Goal: Task Accomplishment & Management: Use online tool/utility

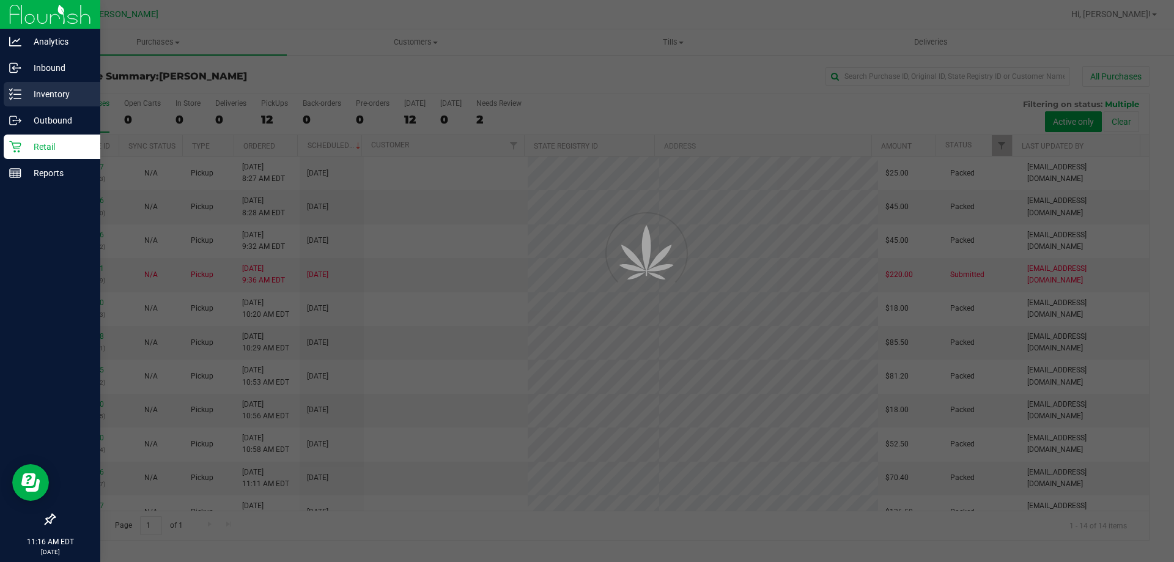
click at [37, 97] on p "Inventory" at bounding box center [57, 94] width 73 height 15
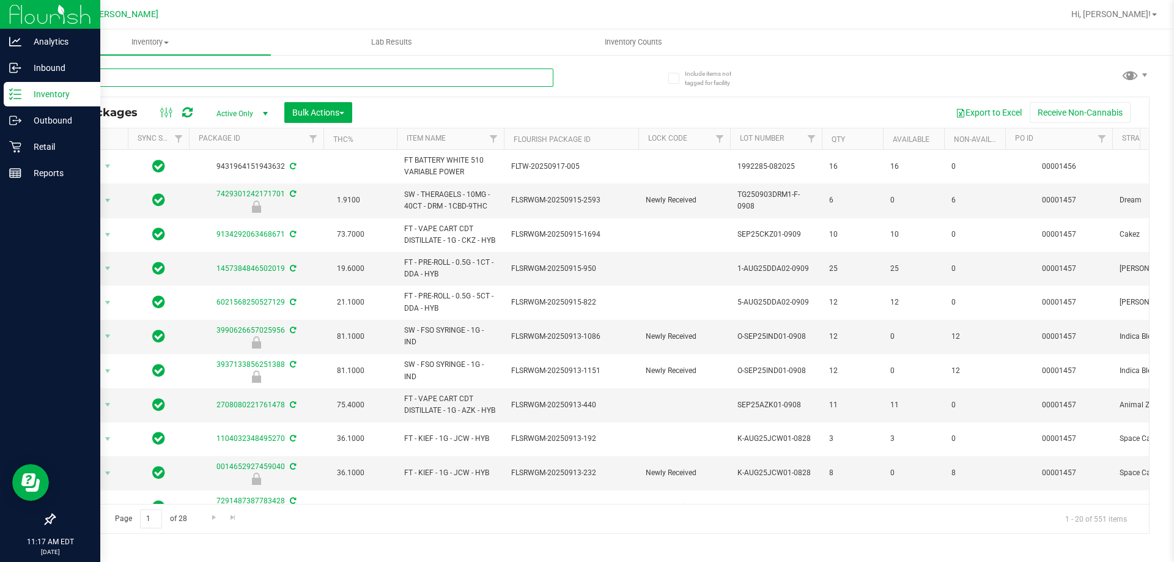
click at [176, 79] on input "text" at bounding box center [304, 78] width 500 height 18
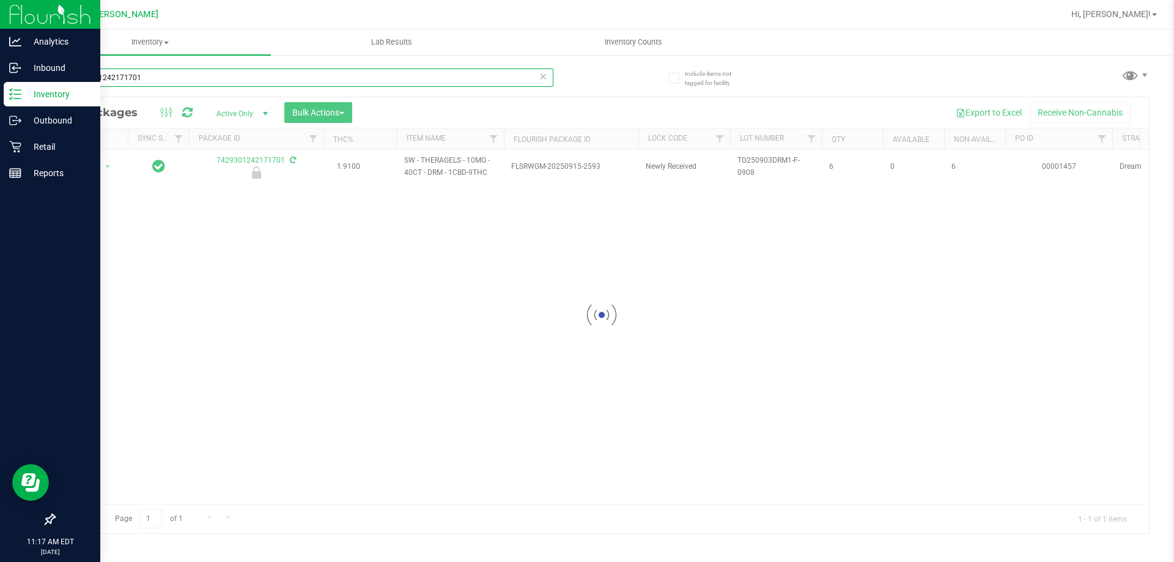
type input "7429301242171701"
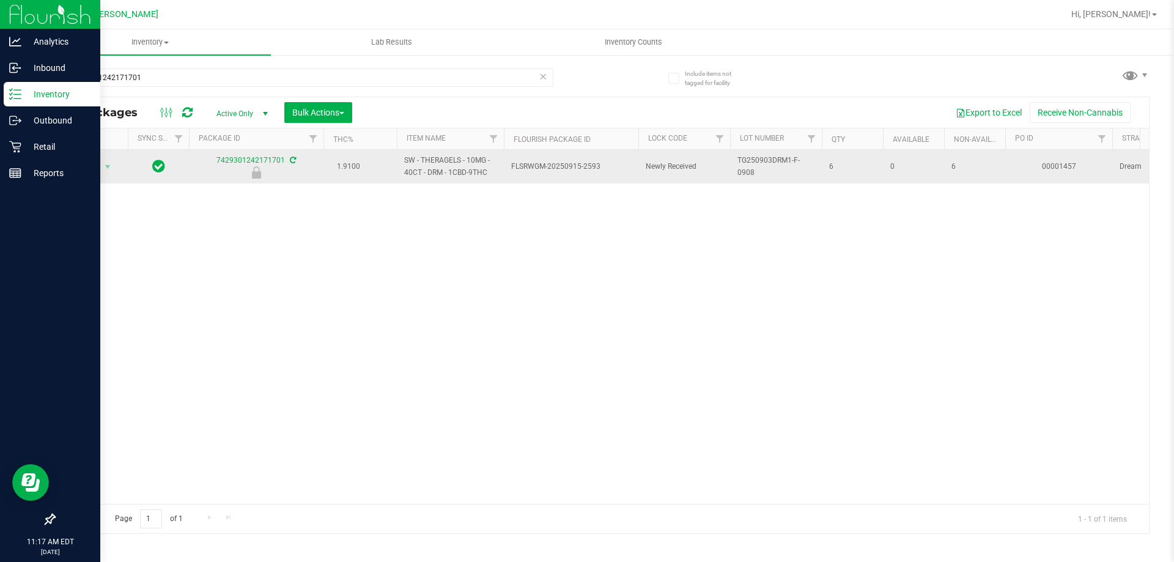
click at [87, 168] on span "Action" at bounding box center [83, 166] width 33 height 17
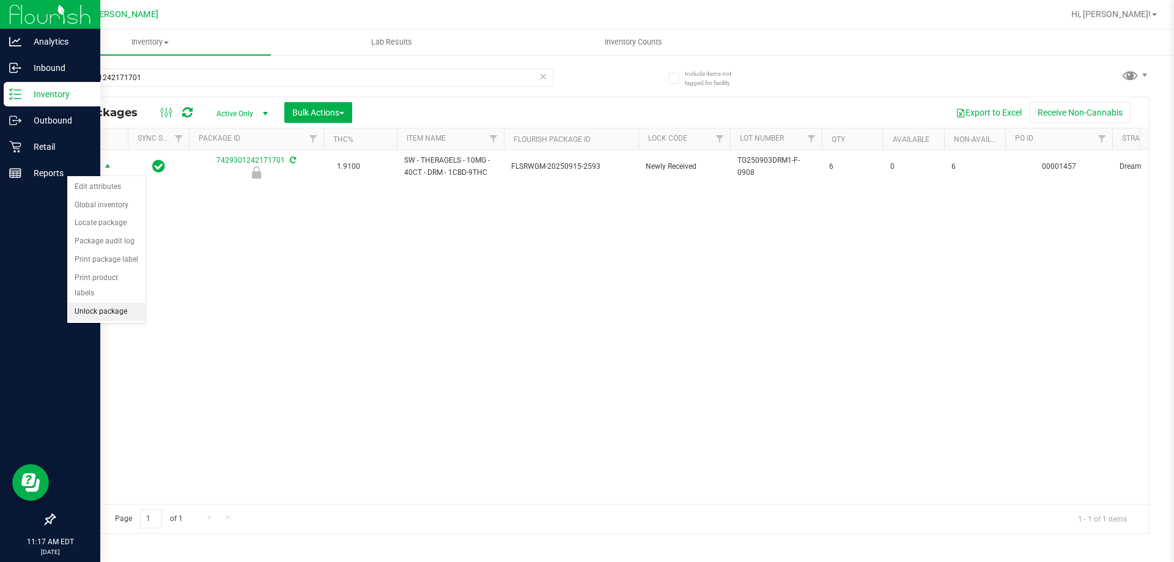
click at [113, 303] on li "Unlock package" at bounding box center [106, 312] width 78 height 18
